Goal: Find contact information: Find contact information

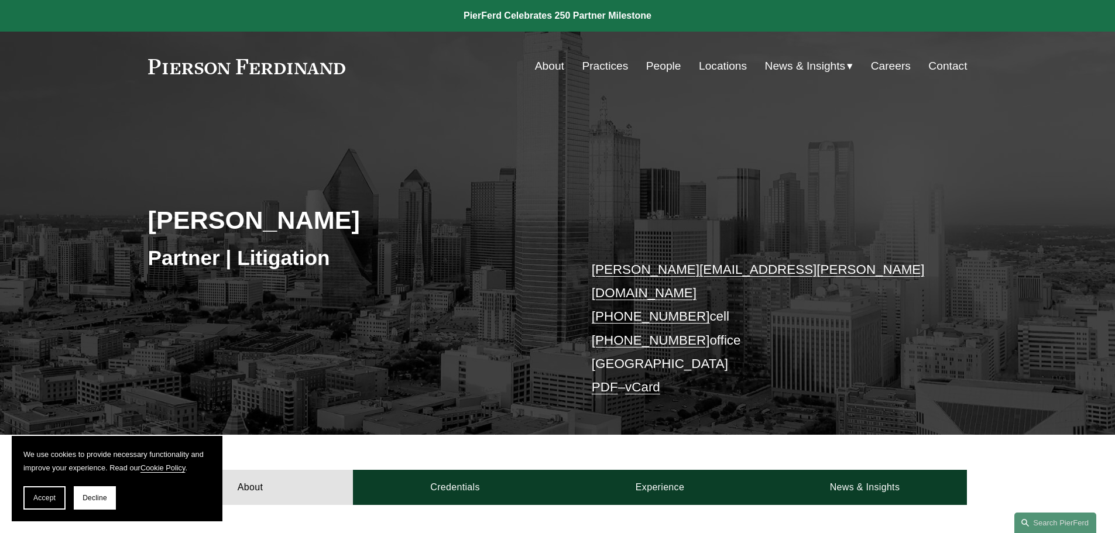
click at [697, 271] on link "[PERSON_NAME][EMAIL_ADDRESS][PERSON_NAME][DOMAIN_NAME]" at bounding box center [758, 281] width 333 height 38
click at [709, 65] on link "Locations" at bounding box center [723, 66] width 48 height 22
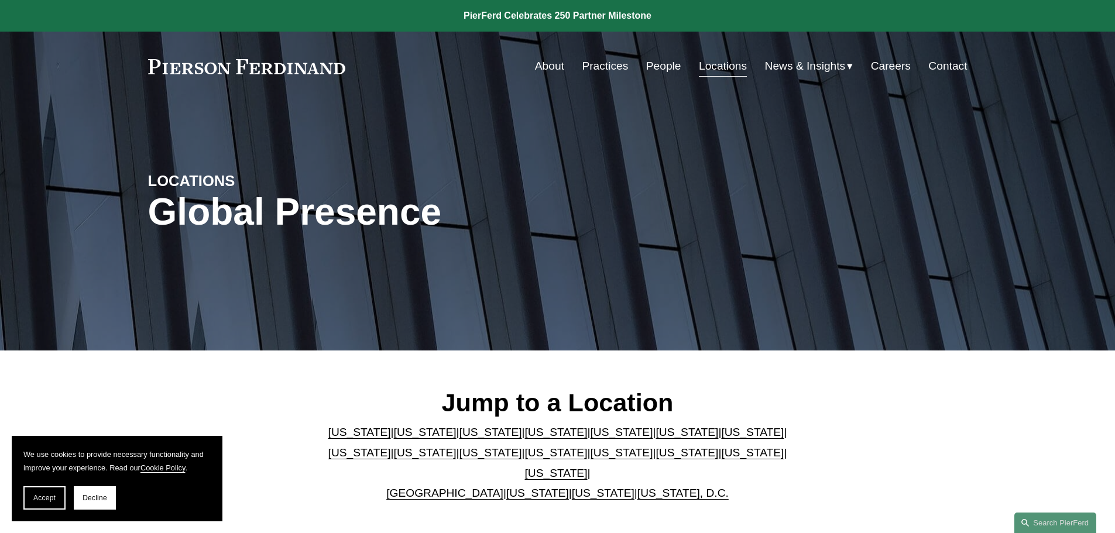
click at [721, 432] on link "[US_STATE]" at bounding box center [752, 432] width 63 height 12
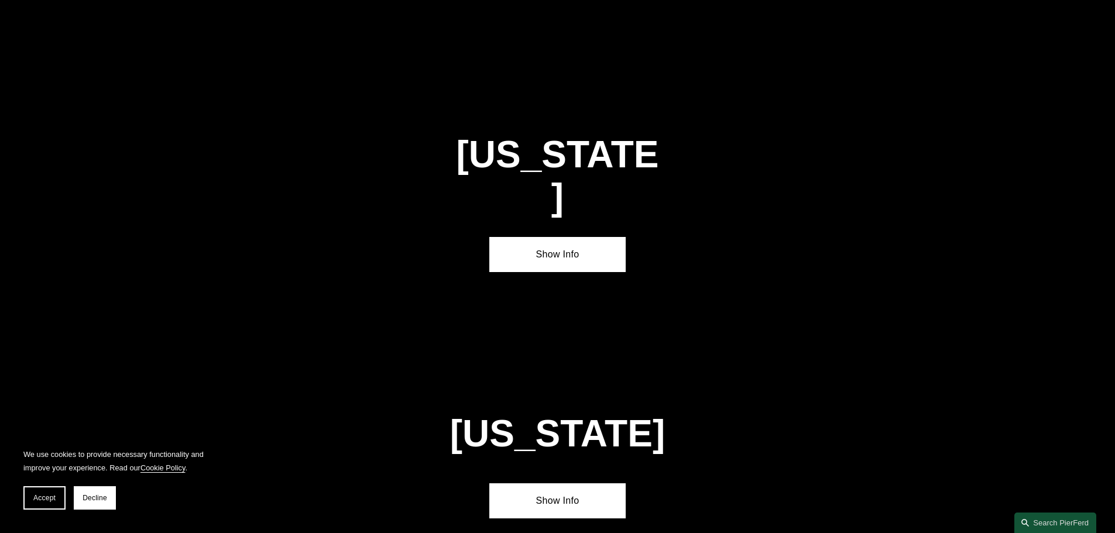
scroll to position [2010, 0]
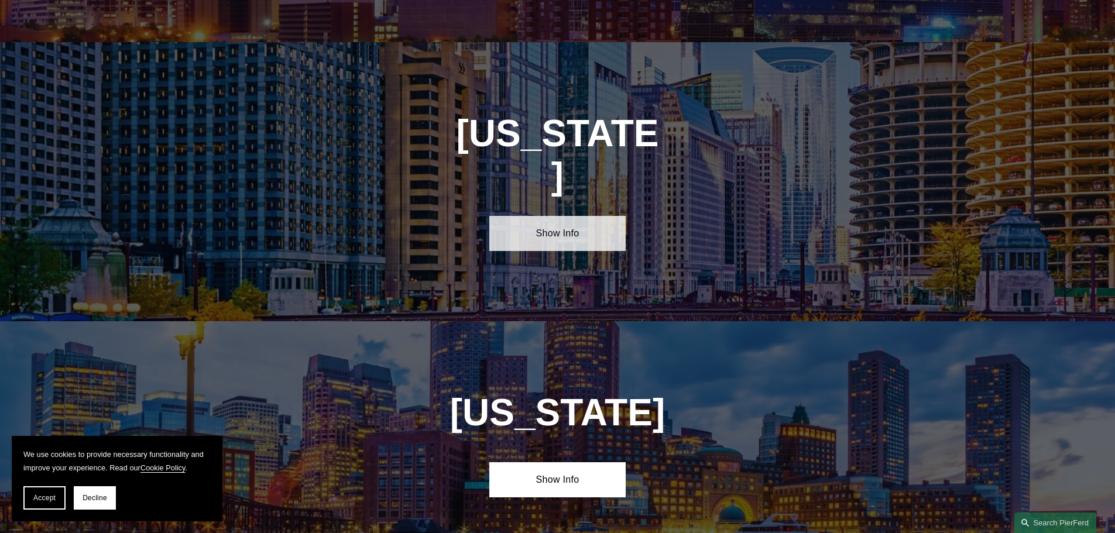
click at [564, 216] on link "Show Info" at bounding box center [557, 233] width 136 height 35
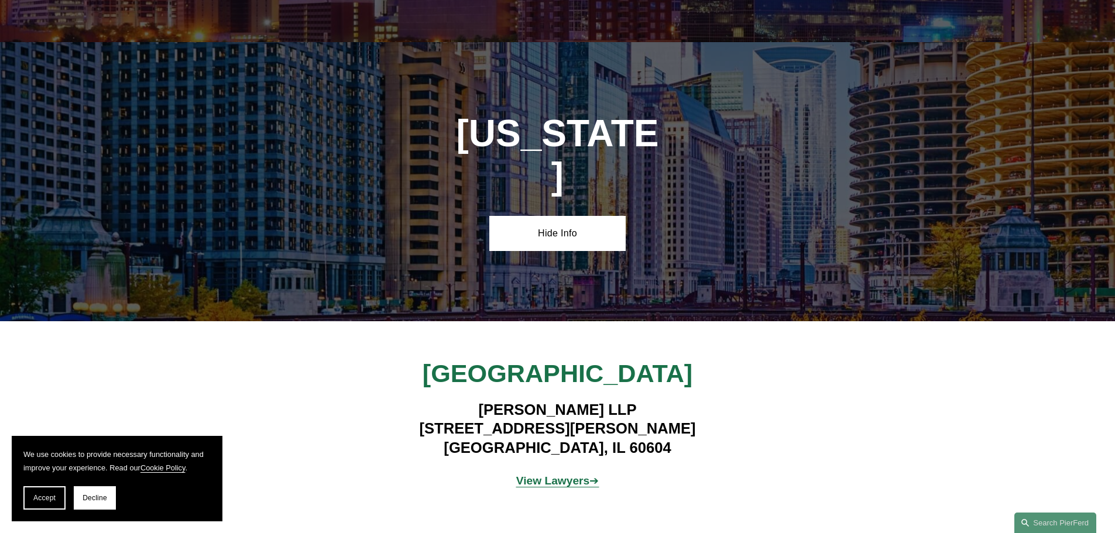
click at [553, 475] on strong "View Lawyers" at bounding box center [553, 481] width 74 height 12
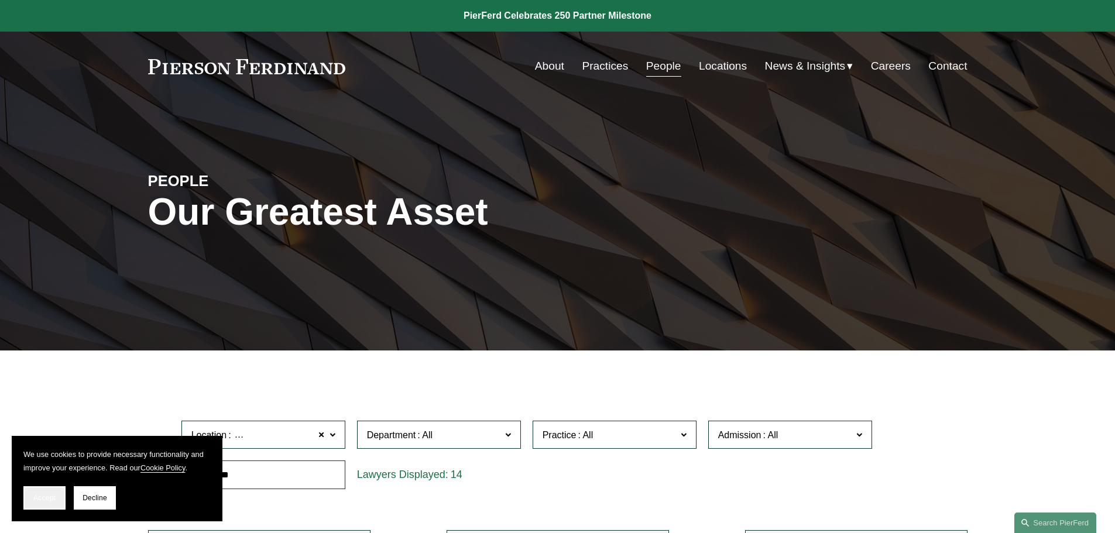
click at [53, 497] on span "Accept" at bounding box center [44, 498] width 22 height 8
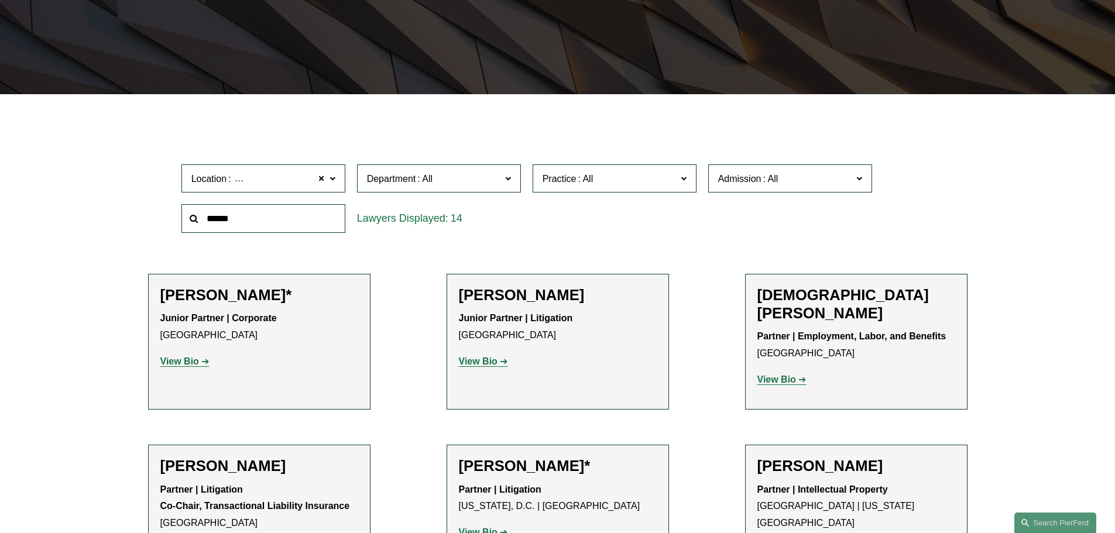
scroll to position [238, 0]
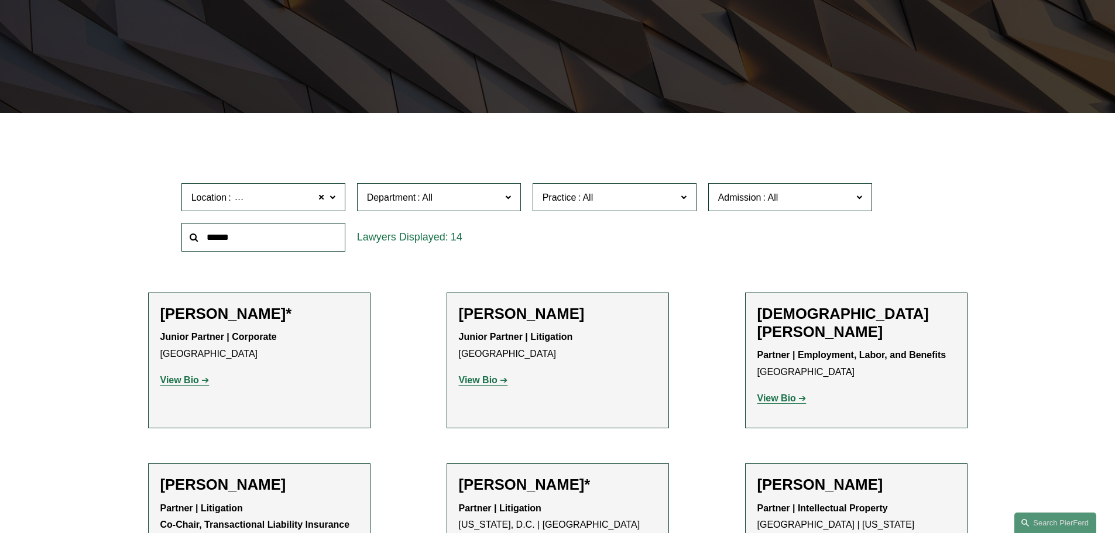
click at [507, 196] on span at bounding box center [507, 196] width 6 height 15
click at [0, 0] on link "Corporate" at bounding box center [0, 0] width 0 height 0
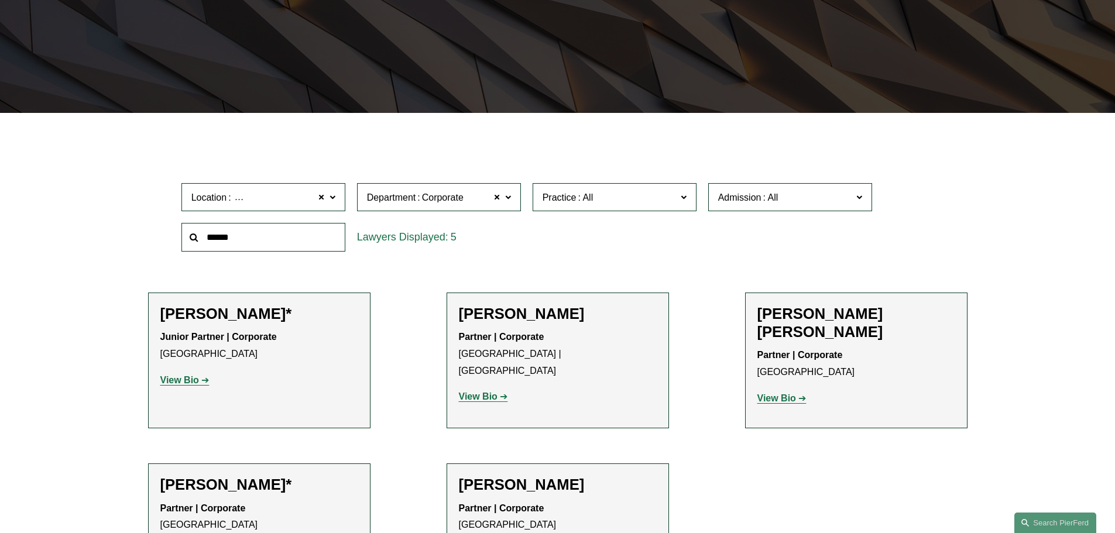
click at [680, 198] on span at bounding box center [683, 196] width 6 height 15
click at [0, 0] on link "Bankruptcy, Financial Restructuring, and Reorganization" at bounding box center [0, 0] width 0 height 0
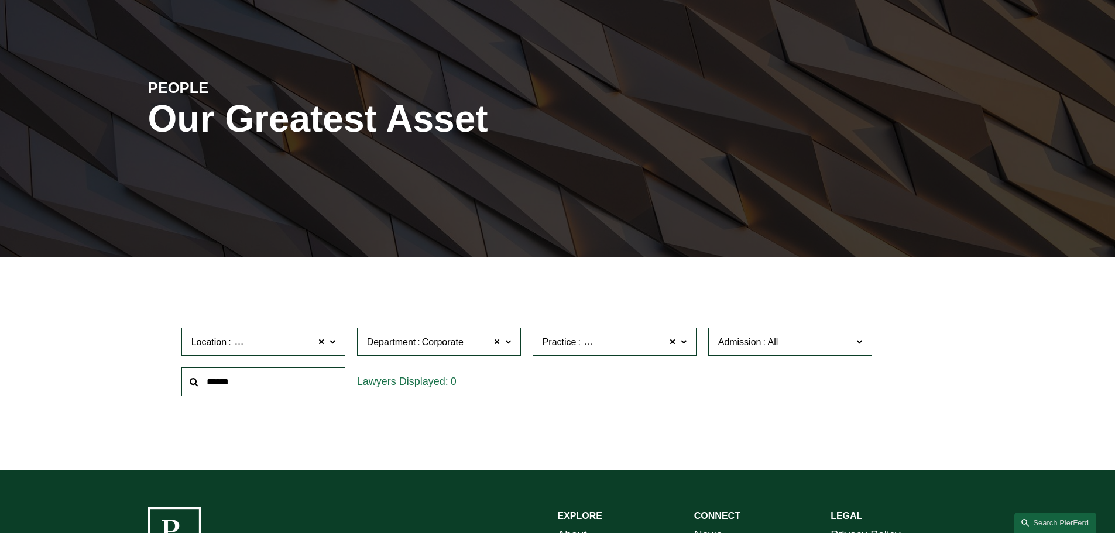
scroll to position [42, 0]
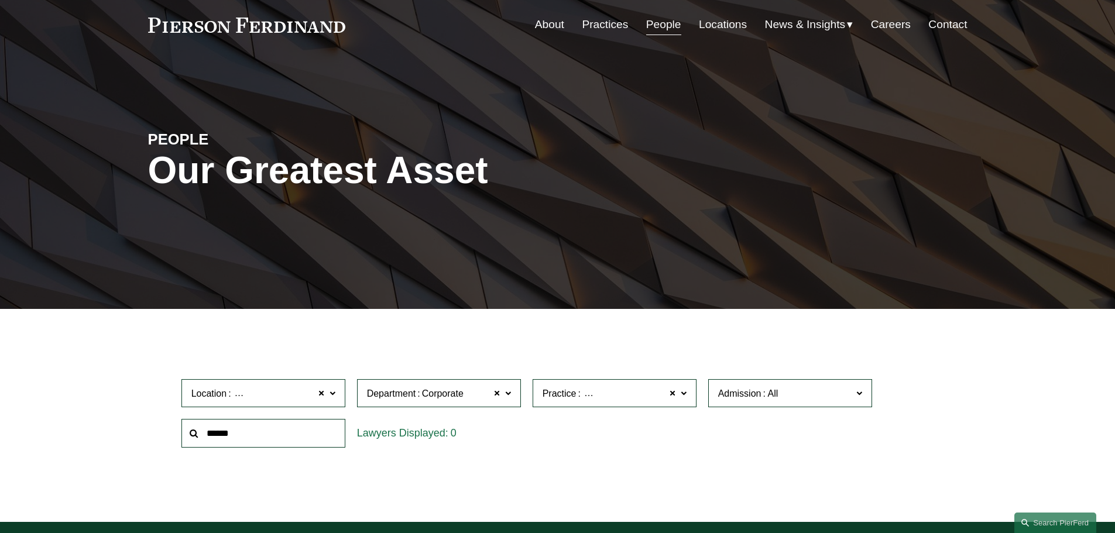
click at [510, 393] on span at bounding box center [507, 392] width 6 height 15
click at [0, 0] on link "All" at bounding box center [0, 0] width 0 height 0
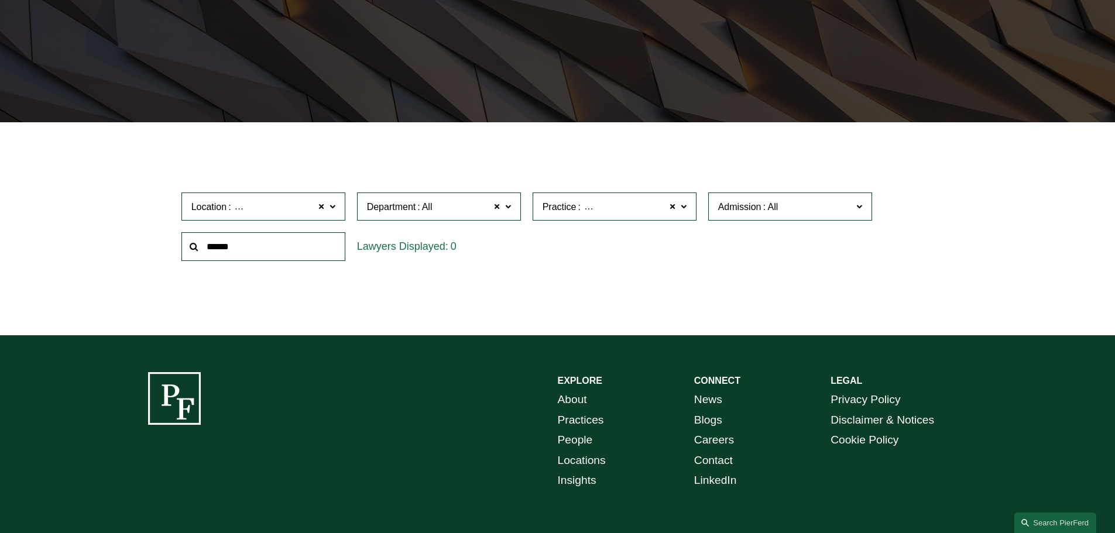
scroll to position [234, 0]
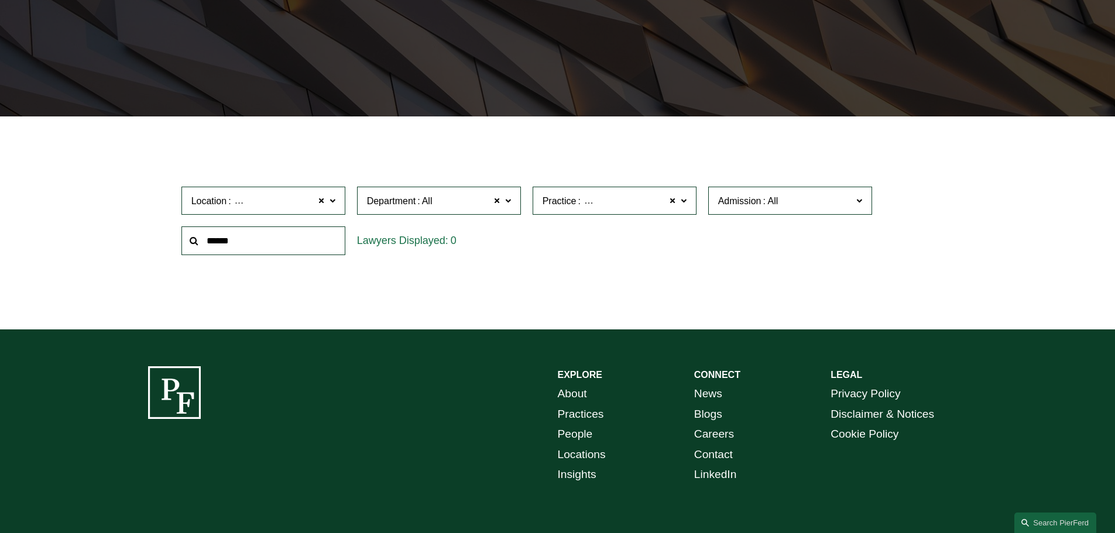
click at [683, 198] on span at bounding box center [683, 199] width 6 height 15
click at [0, 0] on link "Bankruptcy, Financial Restructuring, and Reorganization" at bounding box center [0, 0] width 0 height 0
